Goal: Use online tool/utility

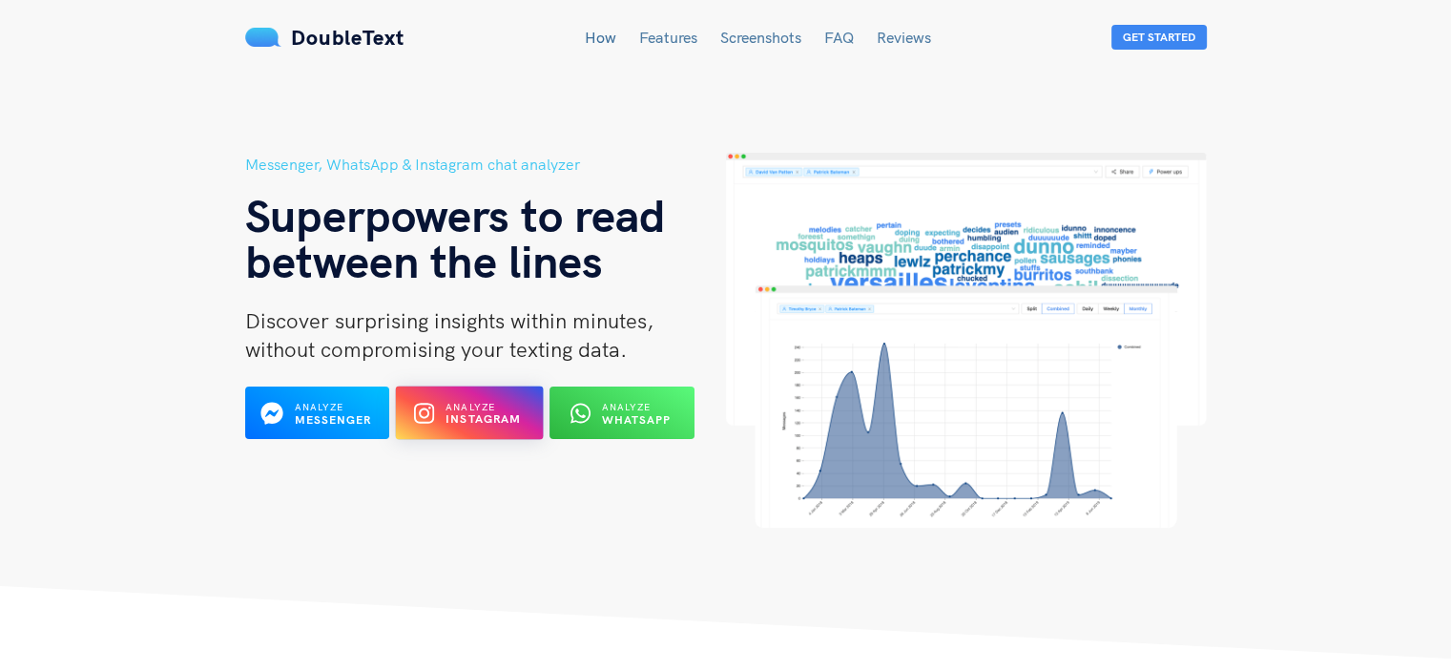
click at [451, 393] on button "Analyze Instagram" at bounding box center [470, 412] width 148 height 53
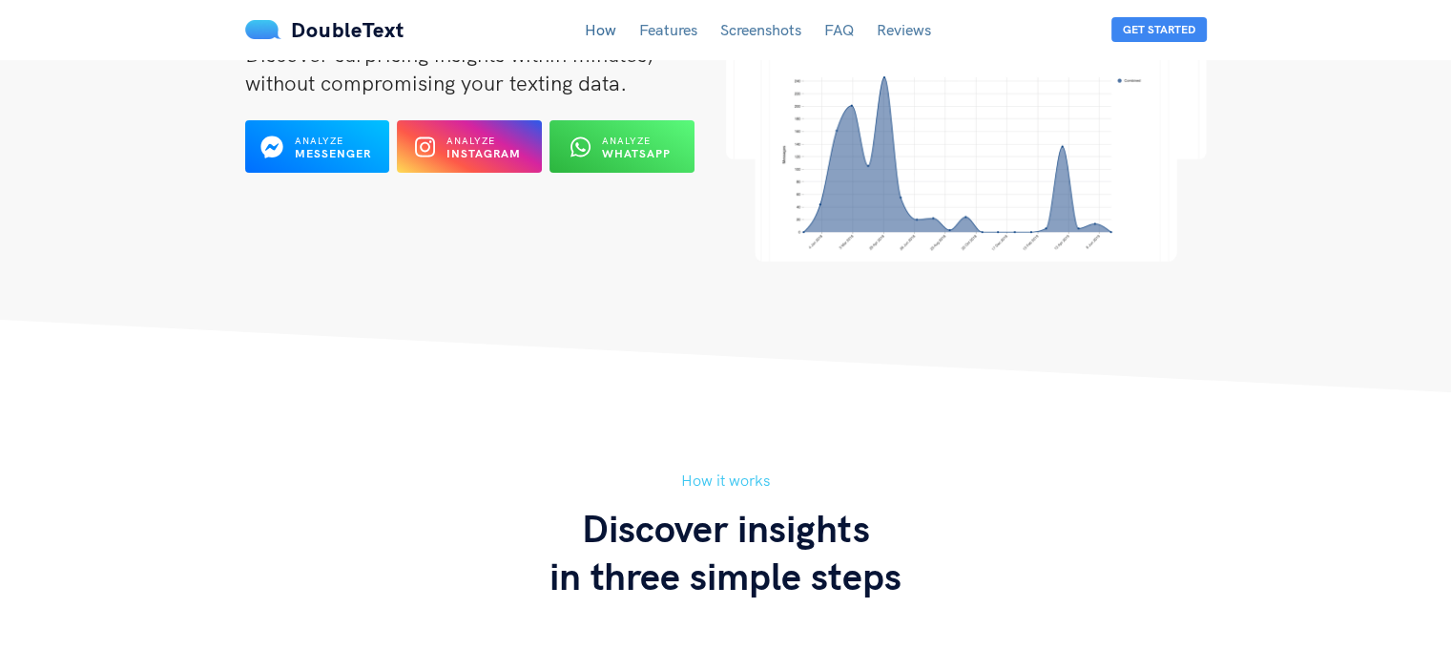
scroll to position [270, 0]
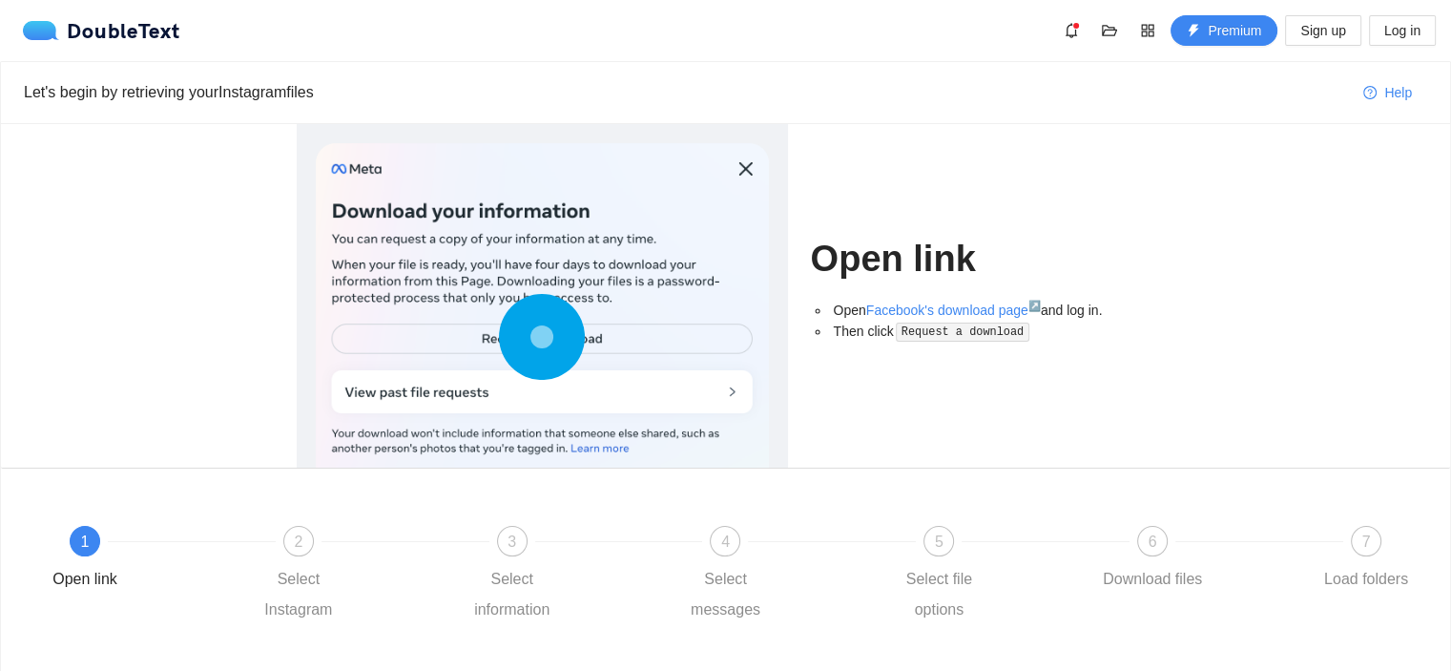
click at [501, 336] on icon at bounding box center [542, 337] width 86 height 86
click at [515, 336] on circle at bounding box center [541, 336] width 53 height 53
